Goal: Check status

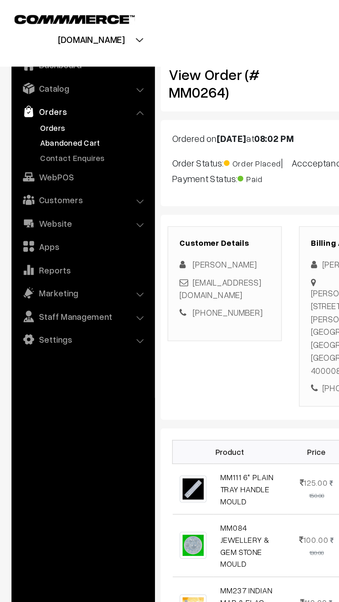
click at [29, 84] on link "Abandoned Cart" at bounding box center [57, 85] width 69 height 7
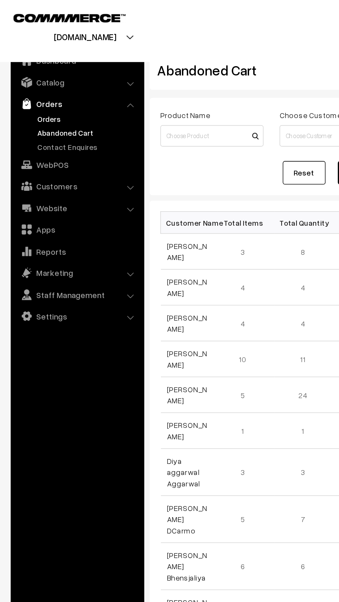
click at [27, 75] on link "Orders" at bounding box center [57, 76] width 69 height 7
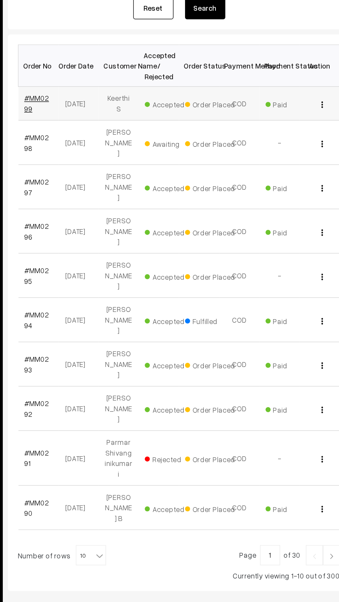
click at [125, 182] on link "#MM0299" at bounding box center [116, 183] width 17 height 13
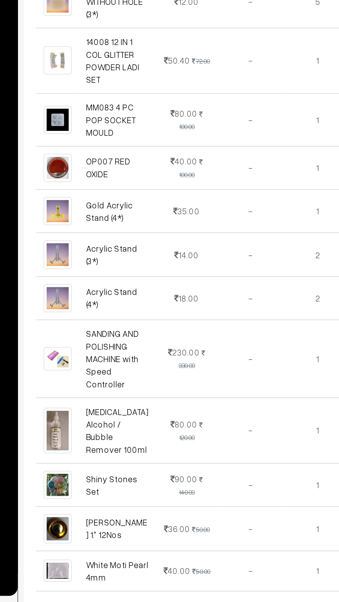
scroll to position [54, 0]
